Goal: Find specific page/section: Find specific page/section

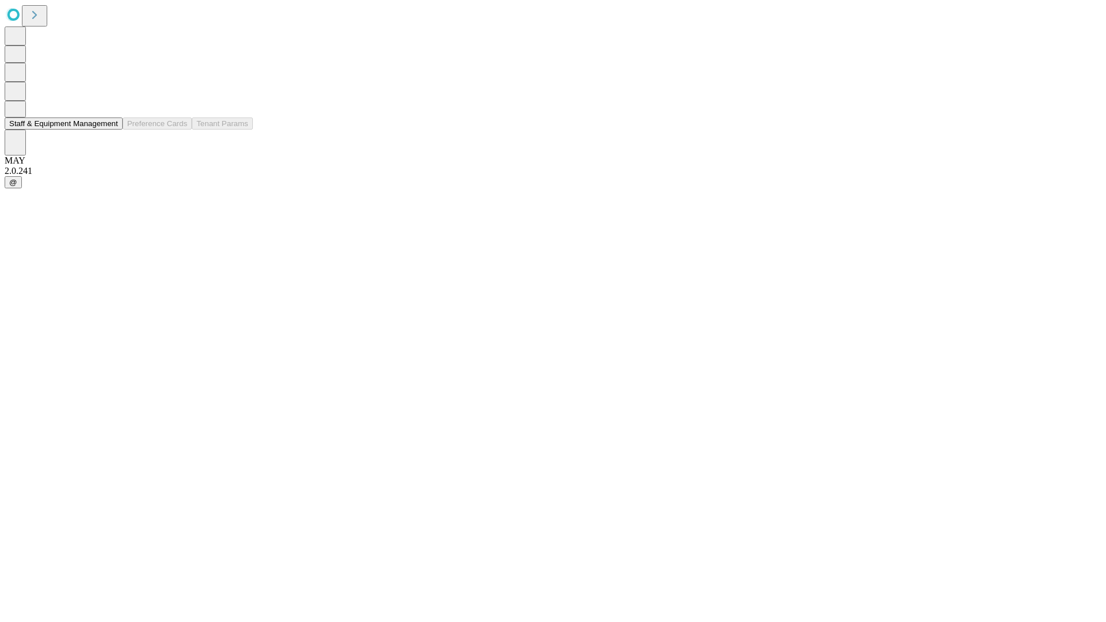
click at [110, 130] on button "Staff & Equipment Management" at bounding box center [64, 123] width 118 height 12
